Goal: Information Seeking & Learning: Get advice/opinions

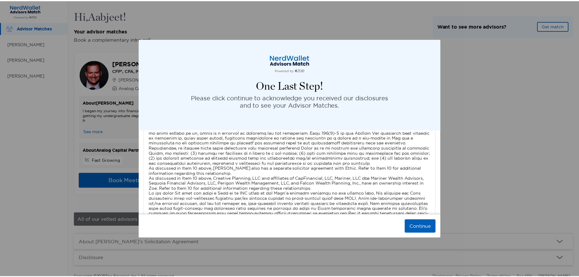
scroll to position [2033, 0]
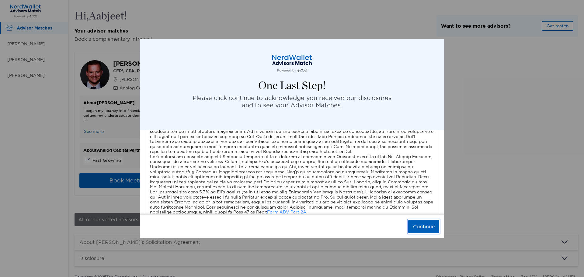
click at [431, 232] on button "Continue" at bounding box center [423, 226] width 31 height 13
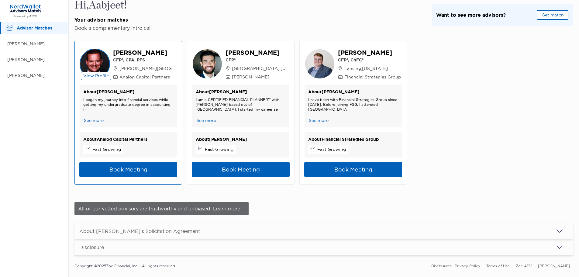
scroll to position [0, 0]
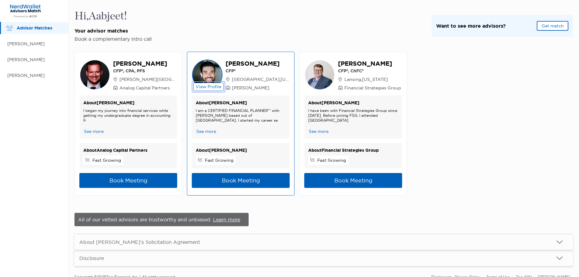
click at [205, 90] on button "View Profile" at bounding box center [208, 87] width 30 height 8
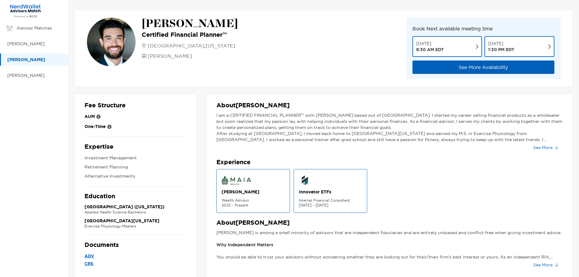
click at [96, 117] on div "AUM" at bounding box center [136, 117] width 102 height 8
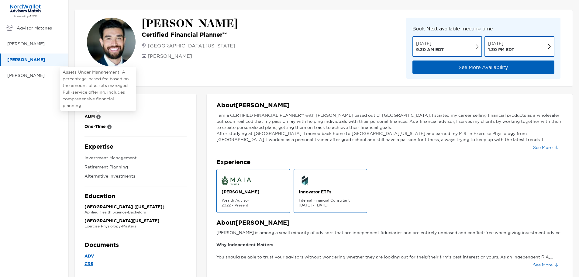
click at [99, 117] on icon at bounding box center [98, 117] width 4 height 4
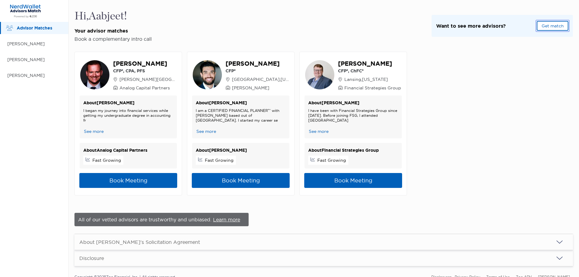
click at [559, 22] on button "Get match" at bounding box center [553, 26] width 32 height 10
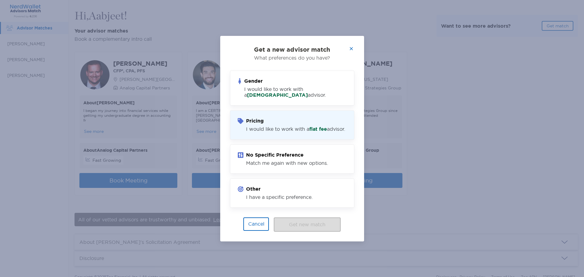
click at [308, 114] on div "Pricing I would like to work with a flat fee advisor." at bounding box center [292, 124] width 124 height 29
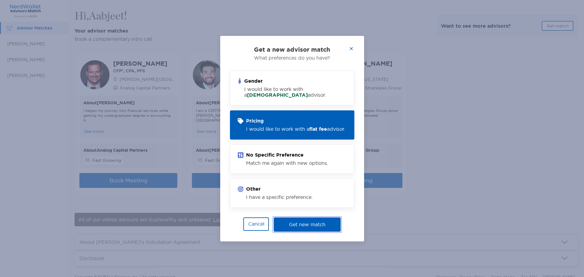
click at [310, 226] on button "Get new match" at bounding box center [307, 224] width 67 height 14
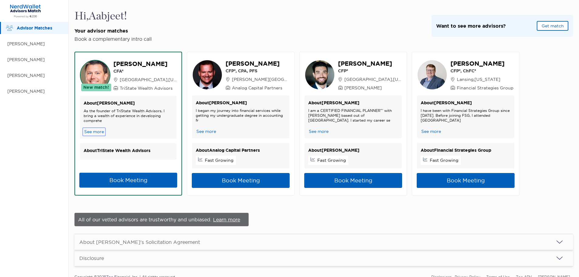
click at [95, 131] on button "See more" at bounding box center [94, 132] width 21 height 6
